Goal: Task Accomplishment & Management: Manage account settings

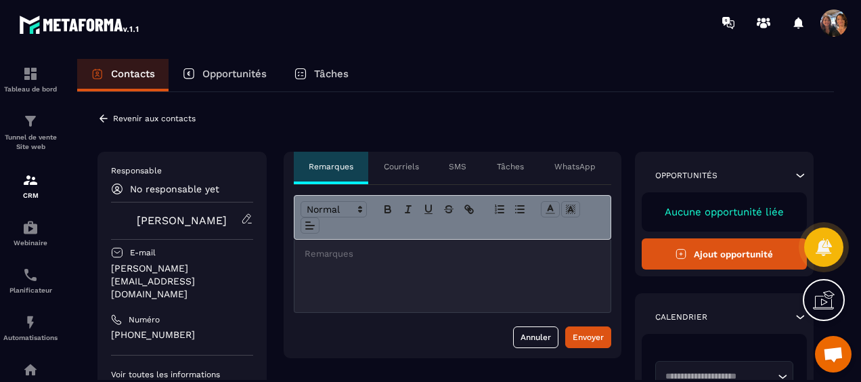
scroll to position [2917, 0]
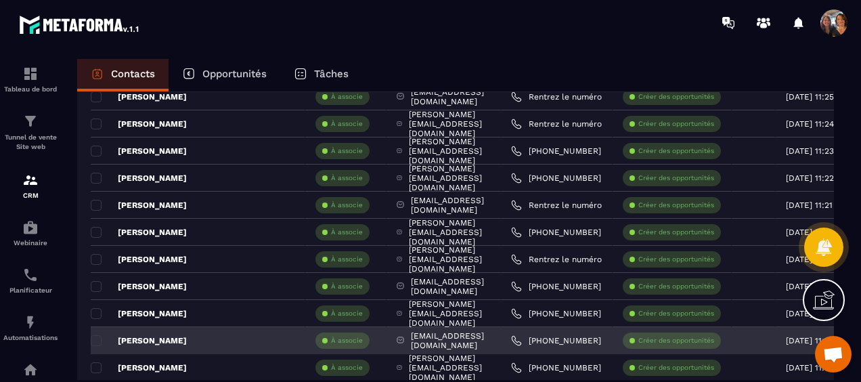
scroll to position [542, 0]
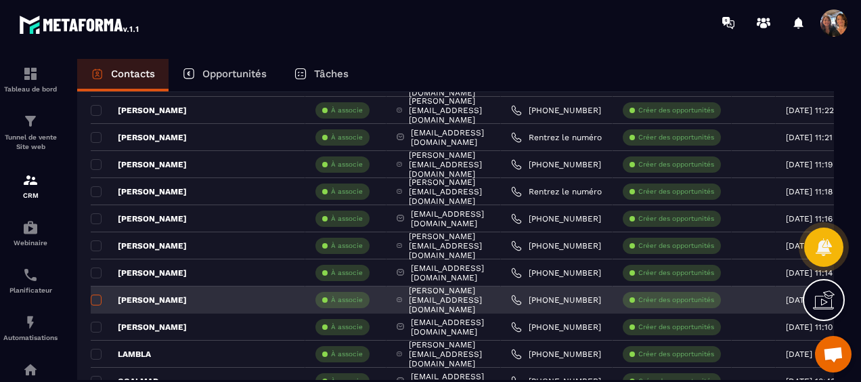
click at [100, 297] on span at bounding box center [96, 300] width 11 height 11
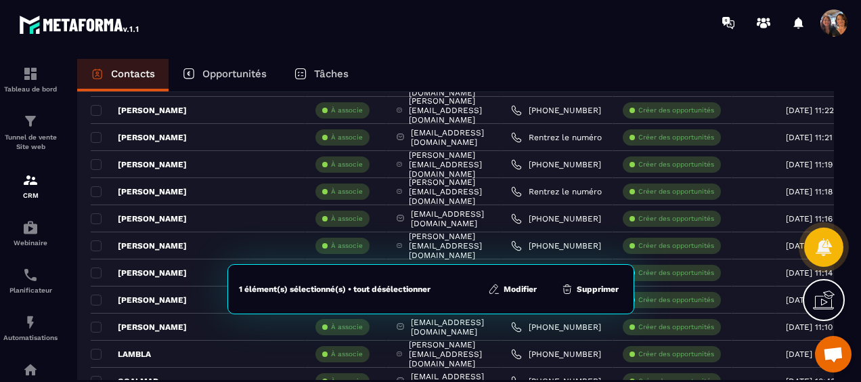
click at [520, 287] on button "Modifier" at bounding box center [512, 289] width 57 height 14
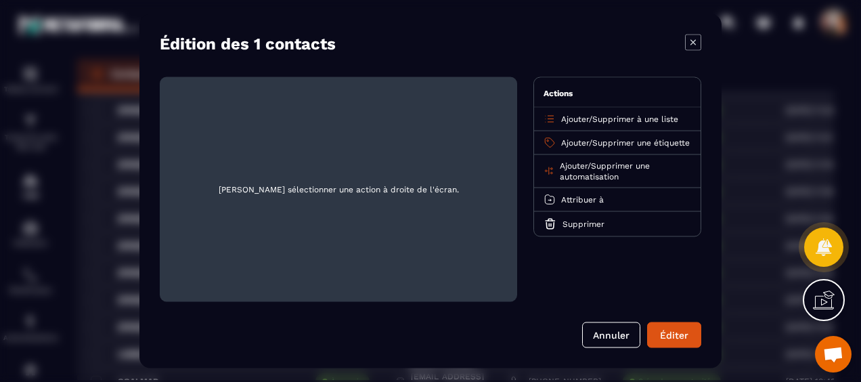
click at [574, 139] on span "Ajouter" at bounding box center [575, 142] width 28 height 9
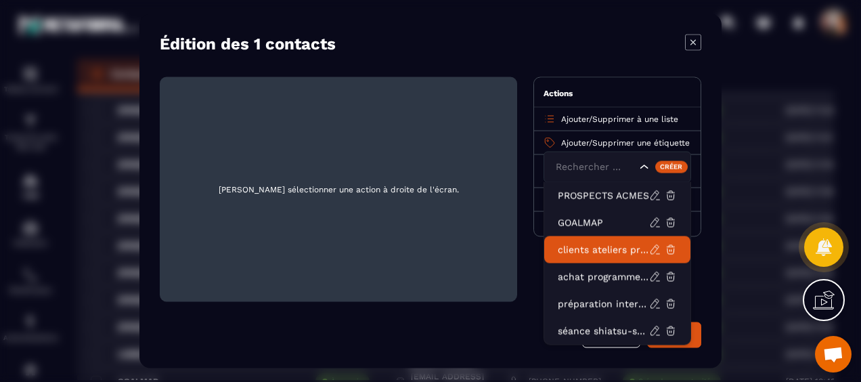
click at [593, 248] on p "clients ateliers présentiels acmés" at bounding box center [603, 250] width 91 height 14
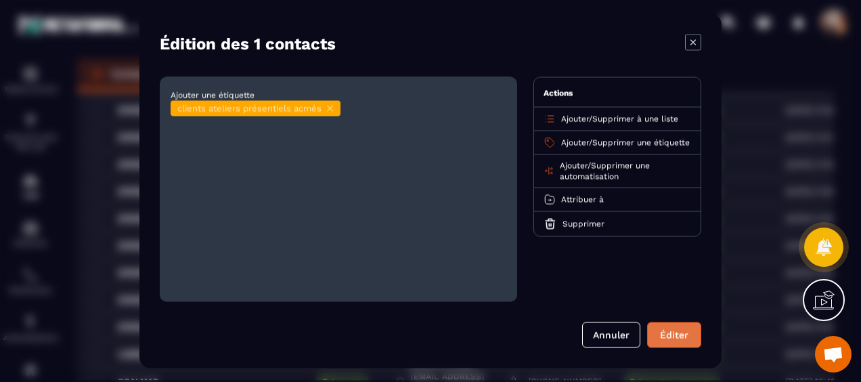
click at [671, 337] on button "Éditer" at bounding box center [674, 335] width 54 height 26
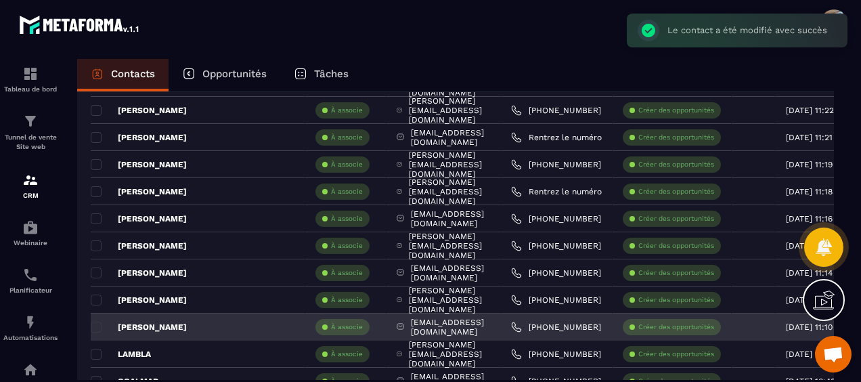
scroll to position [609, 0]
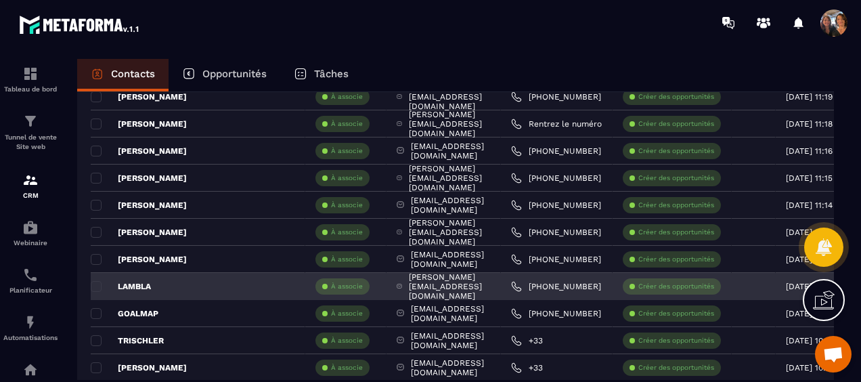
click at [142, 282] on p "LAMBLA" at bounding box center [121, 286] width 60 height 11
